Goal: Transaction & Acquisition: Purchase product/service

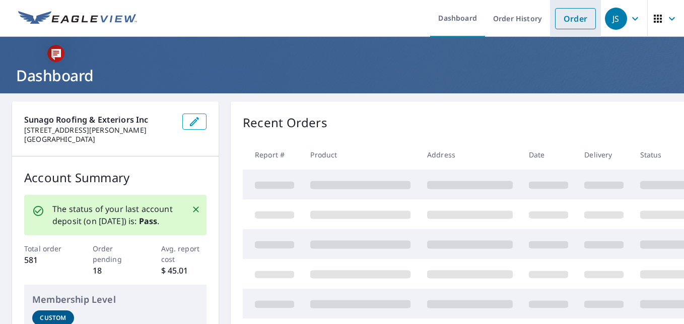
click at [576, 22] on link "Order" at bounding box center [575, 18] width 41 height 21
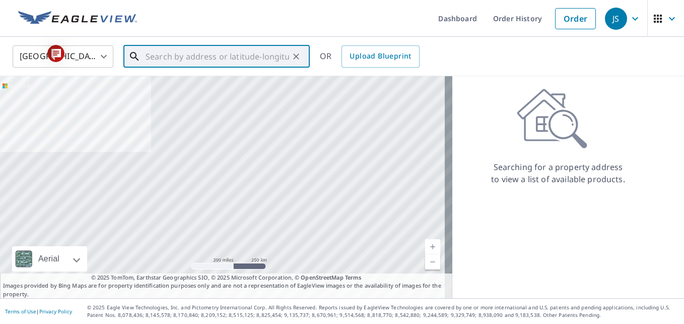
click at [252, 57] on input "text" at bounding box center [218, 56] width 144 height 28
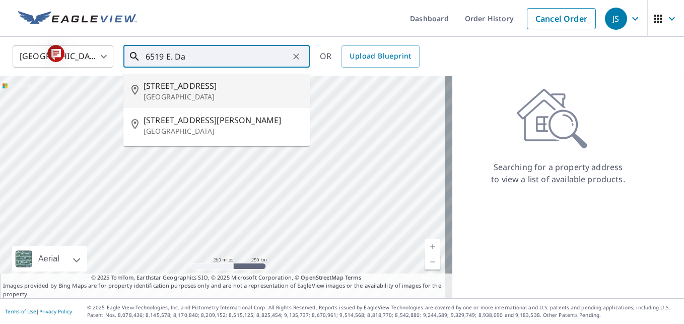
click at [186, 99] on p "[GEOGRAPHIC_DATA]" at bounding box center [223, 97] width 158 height 10
type input "[STREET_ADDRESS]"
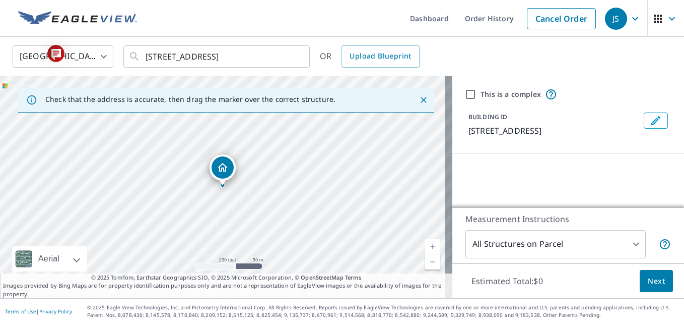
click at [425, 245] on link "Current Level 17, Zoom In" at bounding box center [432, 246] width 15 height 15
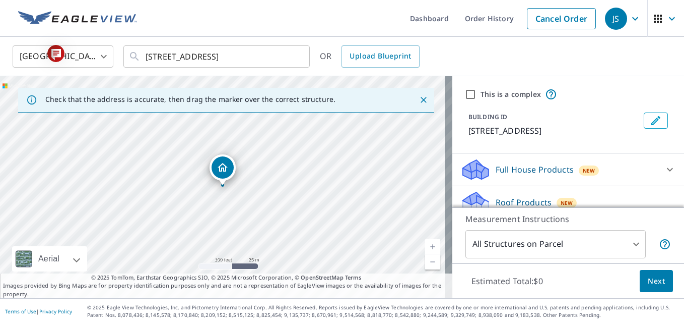
click at [425, 245] on link "Current Level 18, Zoom In" at bounding box center [432, 246] width 15 height 15
click at [656, 280] on span "Next" at bounding box center [656, 281] width 17 height 13
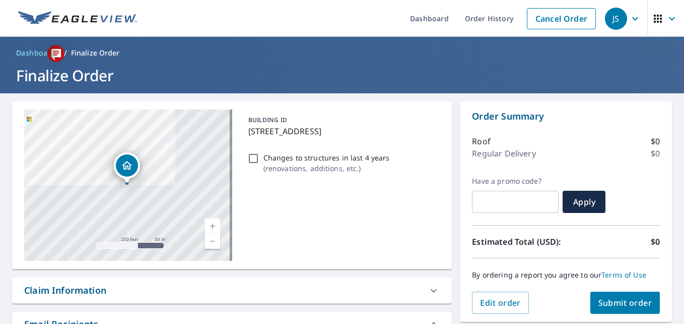
click at [623, 302] on span "Submit order" at bounding box center [626, 302] width 54 height 11
checkbox input "true"
